Goal: Information Seeking & Learning: Learn about a topic

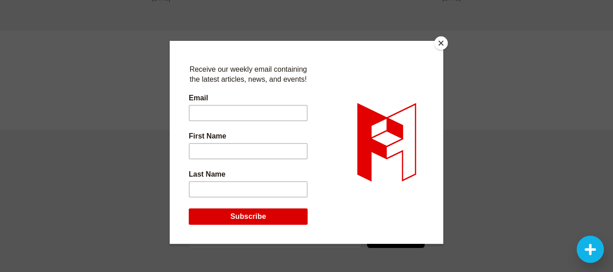
scroll to position [1888, 0]
click at [439, 45] on button "Close" at bounding box center [441, 43] width 14 height 14
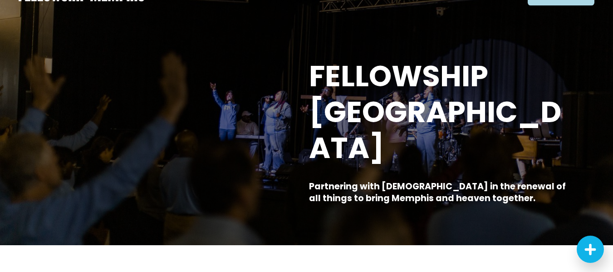
scroll to position [0, 0]
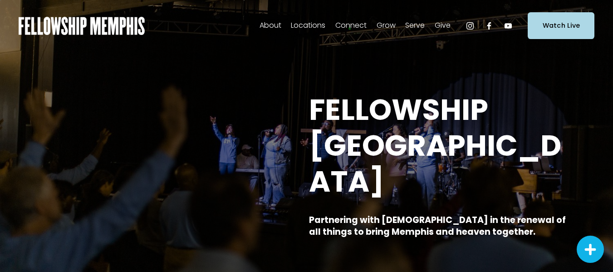
click at [0, 0] on span "Staff" at bounding box center [0, 0] width 0 height 0
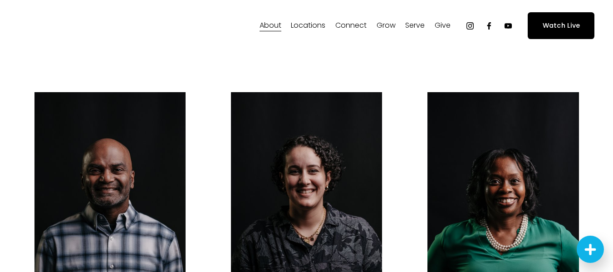
click at [0, 0] on span "Kids" at bounding box center [0, 0] width 0 height 0
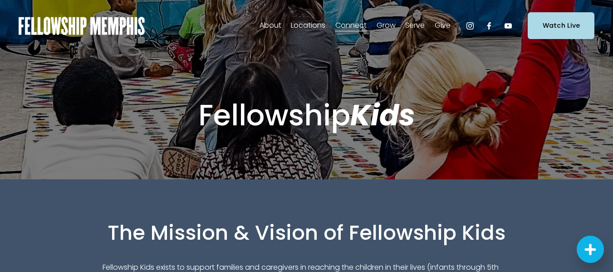
click at [0, 0] on span "Sermons" at bounding box center [0, 0] width 0 height 0
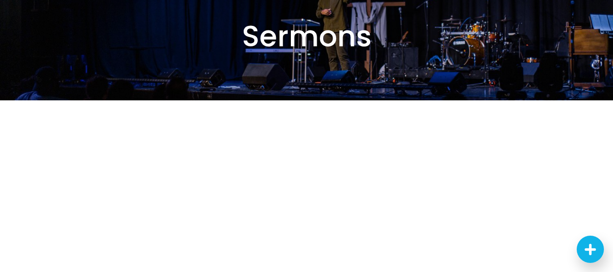
scroll to position [78, 0]
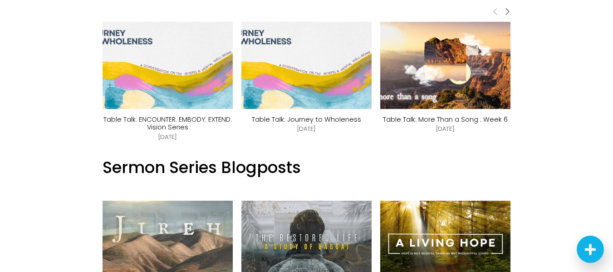
scroll to position [518, 0]
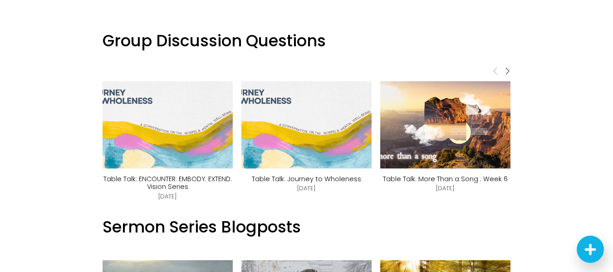
click at [161, 133] on img at bounding box center [155, 124] width 155 height 87
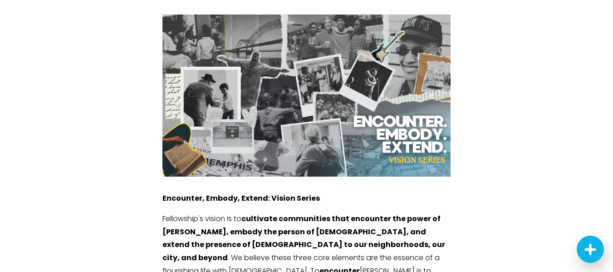
scroll to position [158, 0]
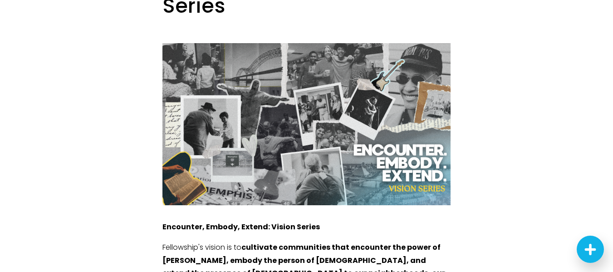
click at [322, 110] on div at bounding box center [306, 124] width 288 height 162
